Goal: Task Accomplishment & Management: Complete application form

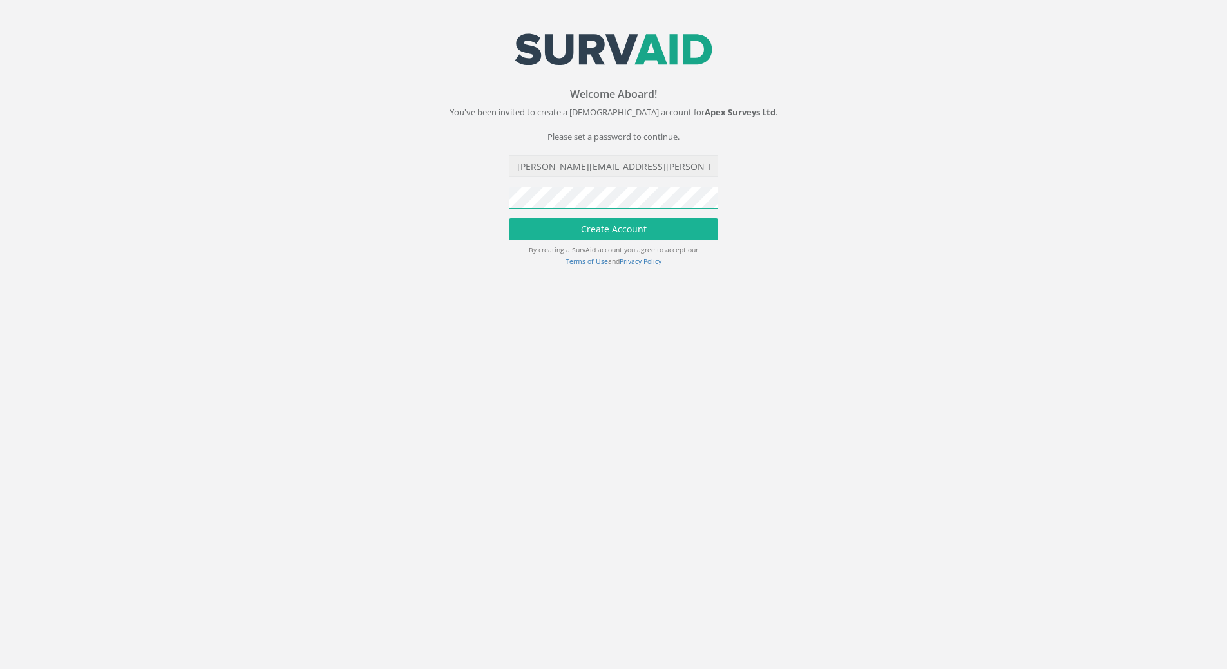
click at [179, 82] on div "Welcome Aboard! You've been invited to create a SurvAid account for Apex Survey…" at bounding box center [613, 158] width 1246 height 251
click at [609, 231] on button "Create Account" at bounding box center [613, 229] width 209 height 22
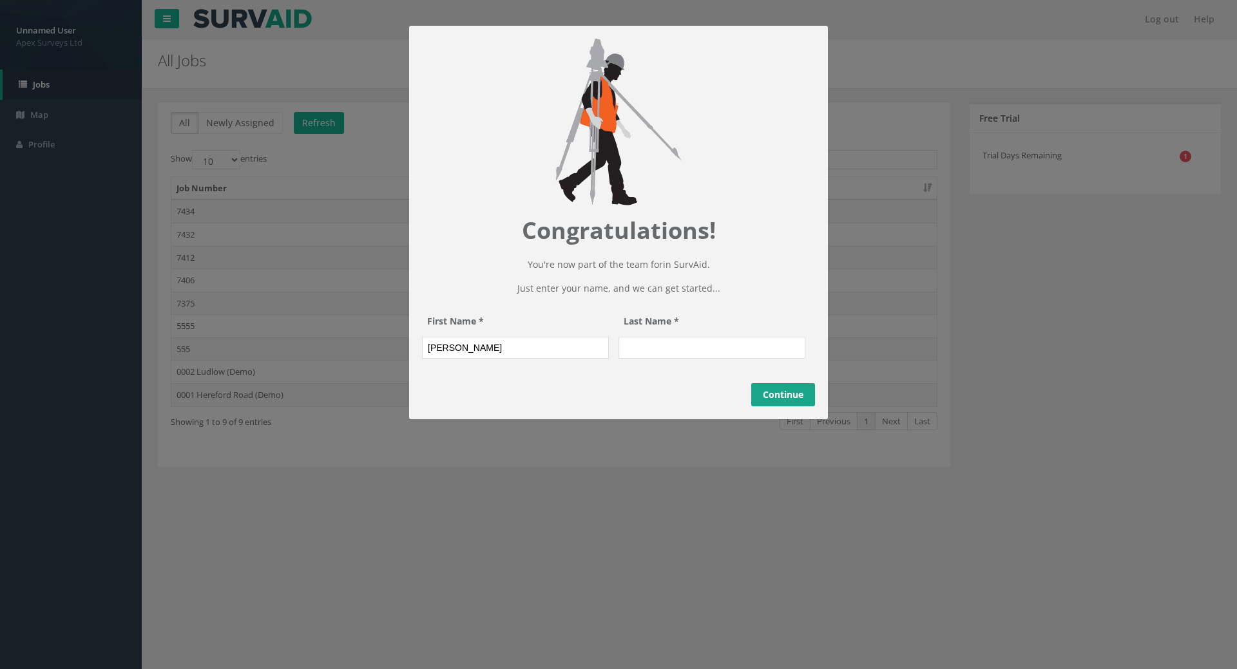
type input "[PERSON_NAME]"
click at [642, 359] on input "Last Name *" at bounding box center [711, 348] width 187 height 22
type input "[PERSON_NAME]"
click at [800, 406] on link "Continue" at bounding box center [783, 394] width 64 height 23
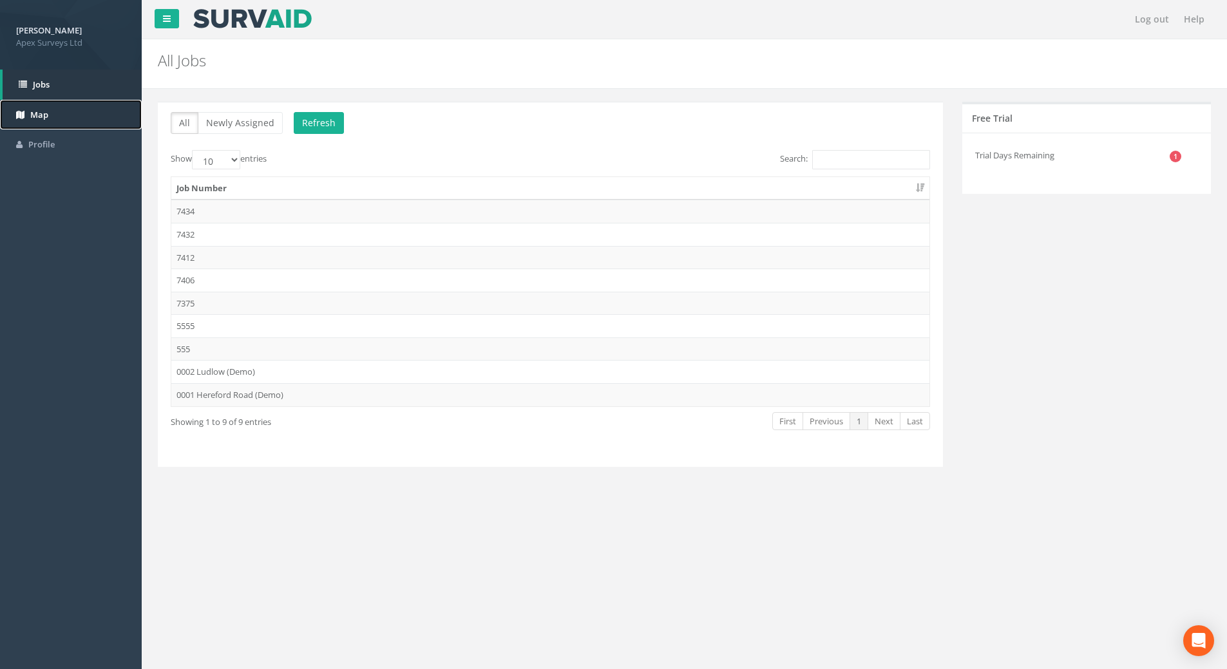
click at [43, 113] on span "Map" at bounding box center [39, 115] width 18 height 12
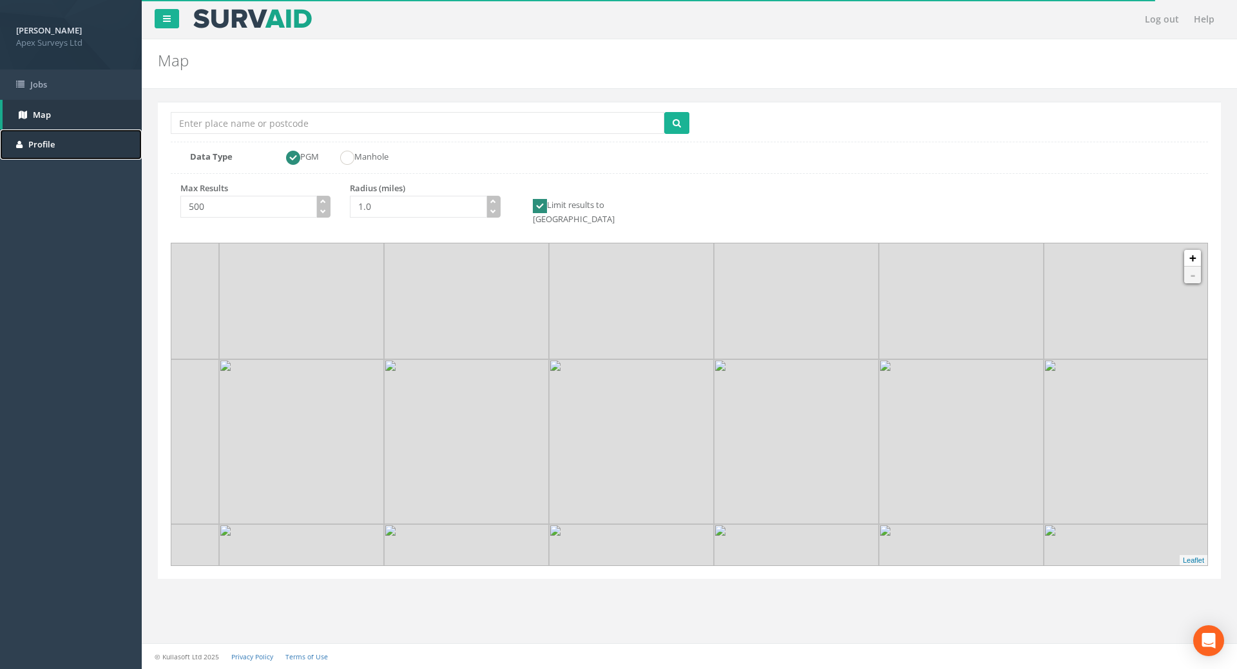
click at [44, 142] on span "Profile" at bounding box center [41, 144] width 26 height 12
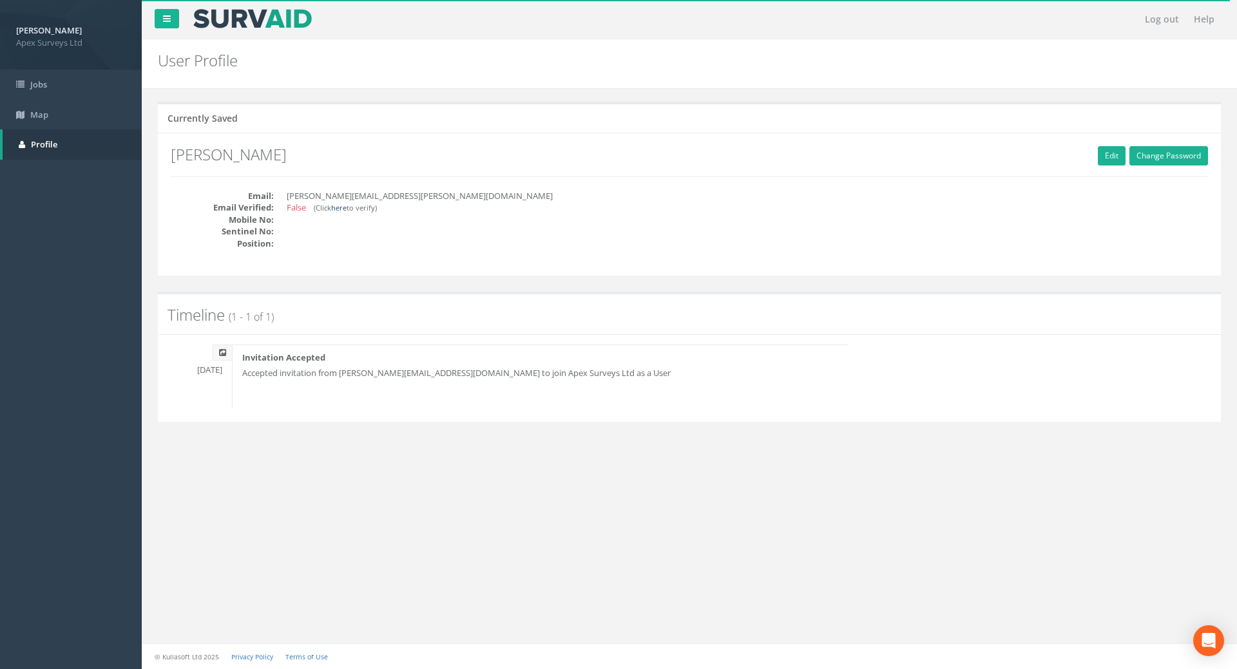
click at [341, 209] on link "here" at bounding box center [338, 208] width 15 height 10
